Goal: Transaction & Acquisition: Purchase product/service

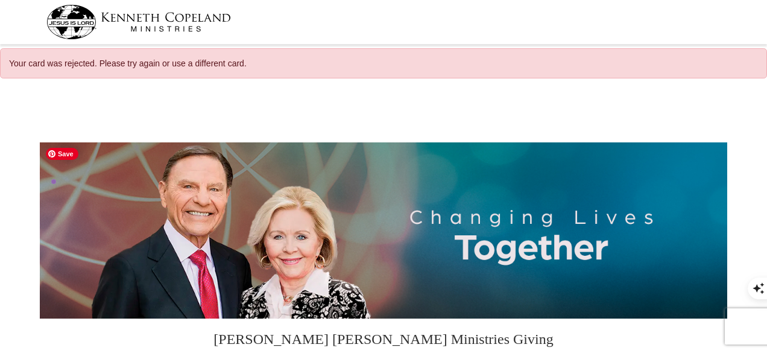
select select "FL"
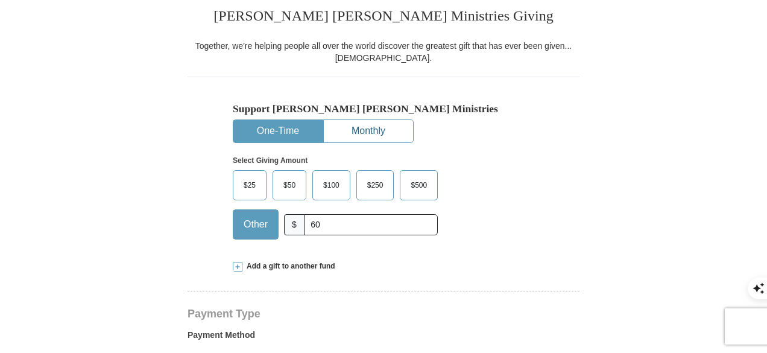
scroll to position [362, 0]
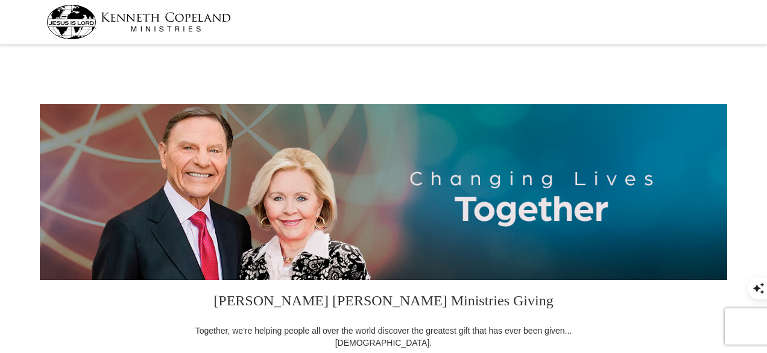
select select "FL"
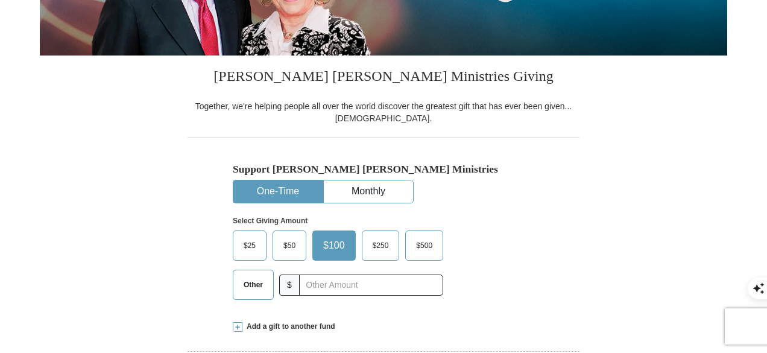
scroll to position [241, 0]
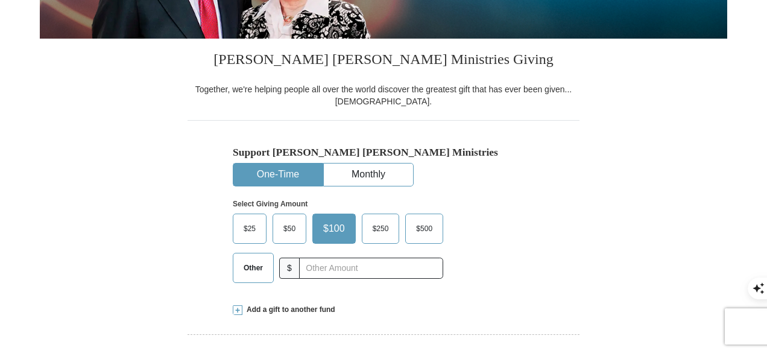
click at [288, 225] on span "$50" at bounding box center [289, 228] width 24 height 18
click at [0, 0] on input "$50" at bounding box center [0, 0] width 0 height 0
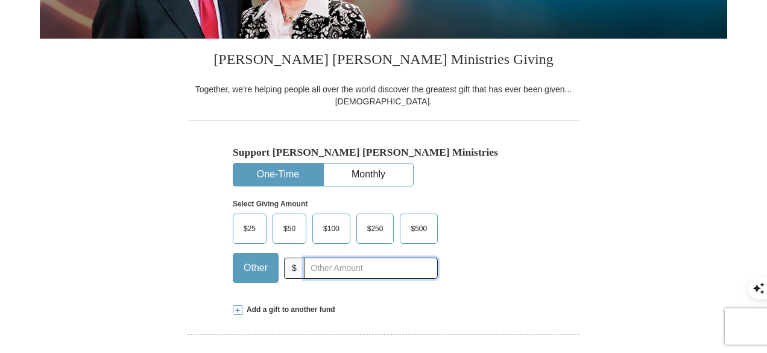
click at [328, 271] on input "text" at bounding box center [371, 267] width 134 height 21
type input "60"
click at [549, 222] on div "Support Kenneth Copeland Ministries One-Time Monthly Select Giving Amount Amoun…" at bounding box center [383, 206] width 392 height 172
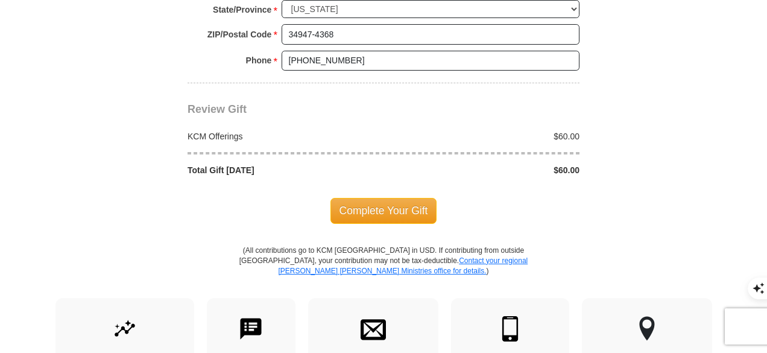
scroll to position [1085, 0]
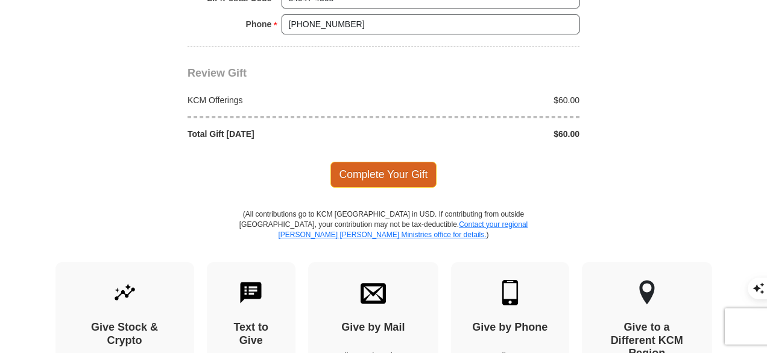
click at [379, 166] on span "Complete Your Gift" at bounding box center [383, 174] width 107 height 25
